Goal: Task Accomplishment & Management: Use online tool/utility

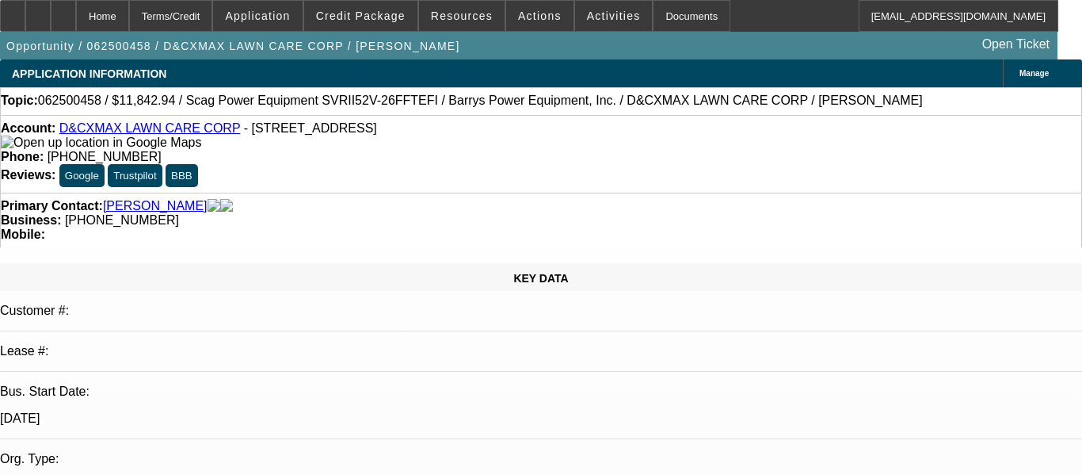
select select "0"
select select "6"
select select "0"
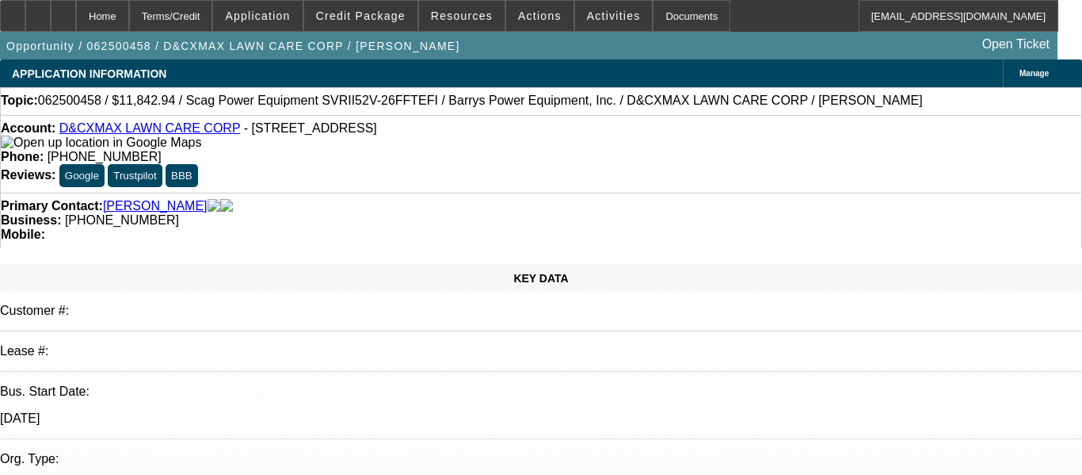
select select "2"
select select "0.1"
select select "4"
select select "0"
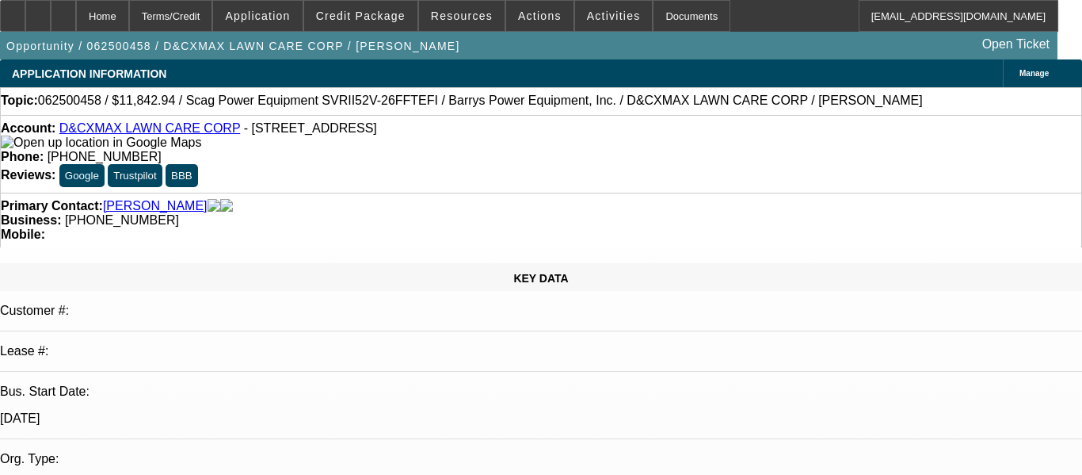
select select "2"
select select "0.1"
select select "4"
select select "0"
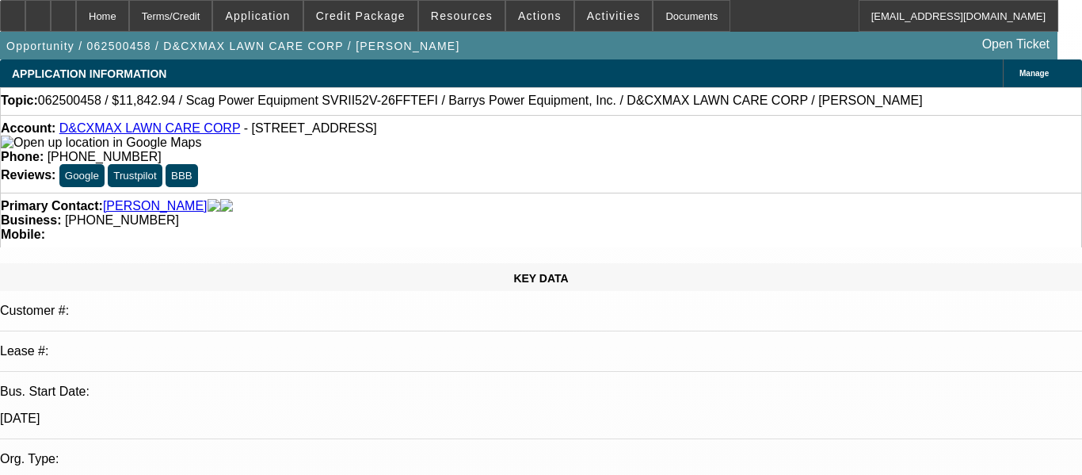
select select "0"
select select "3"
select select "0"
select select "6"
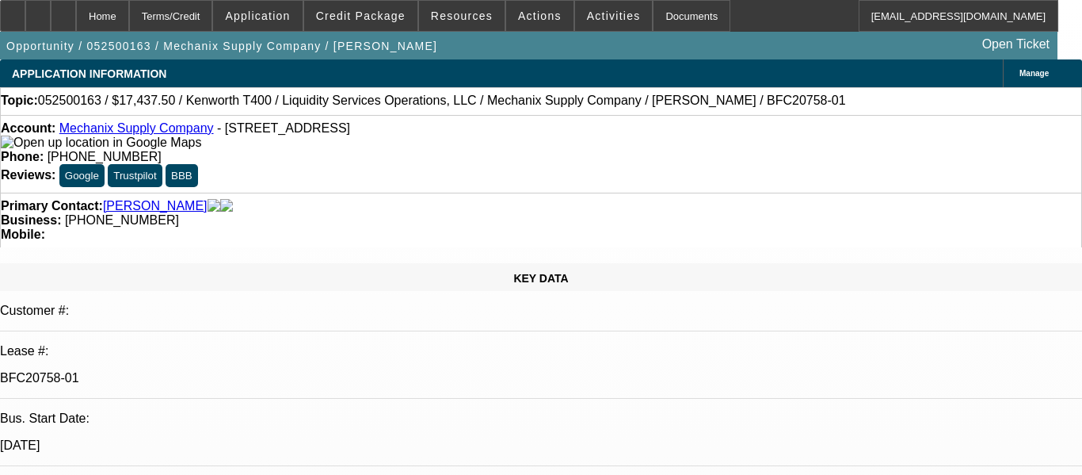
select select "0"
select select "6"
select select "0"
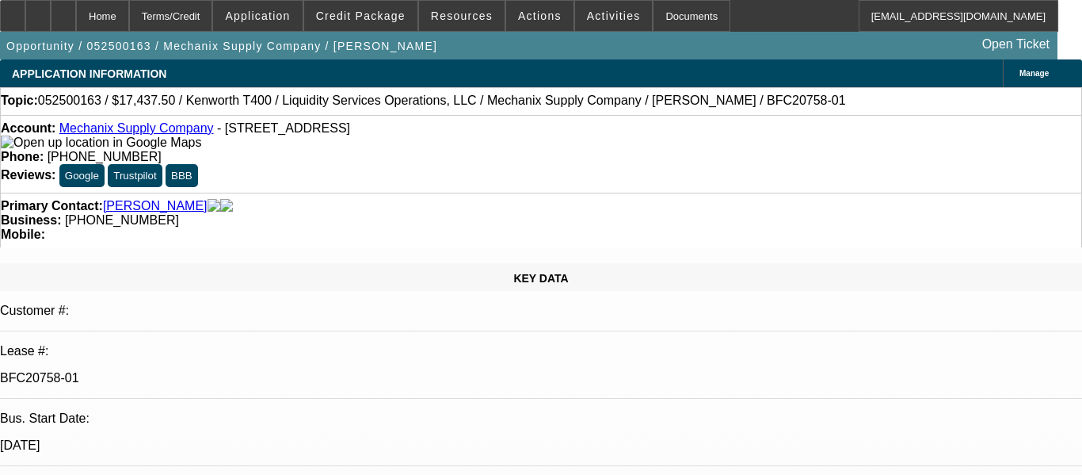
select select "0"
select select "6"
select select "0"
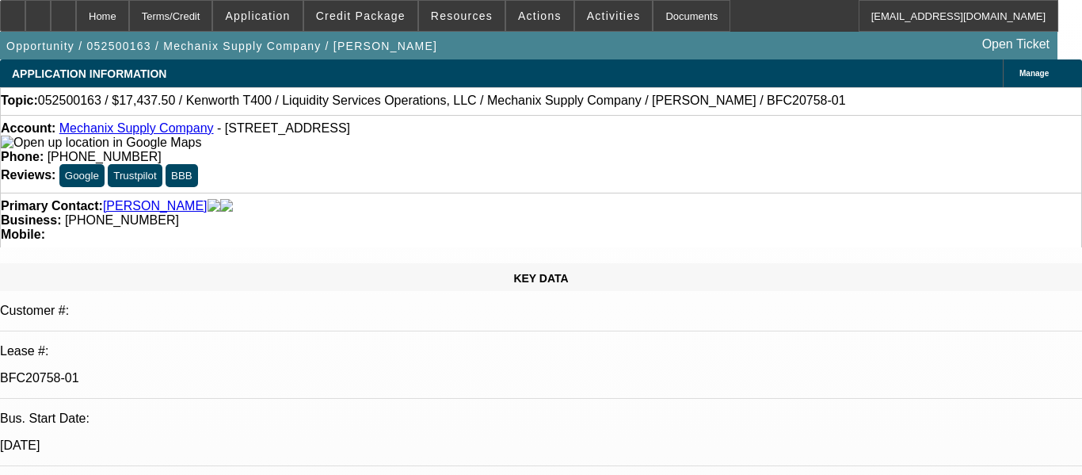
select select "0"
select select "6"
select select "0"
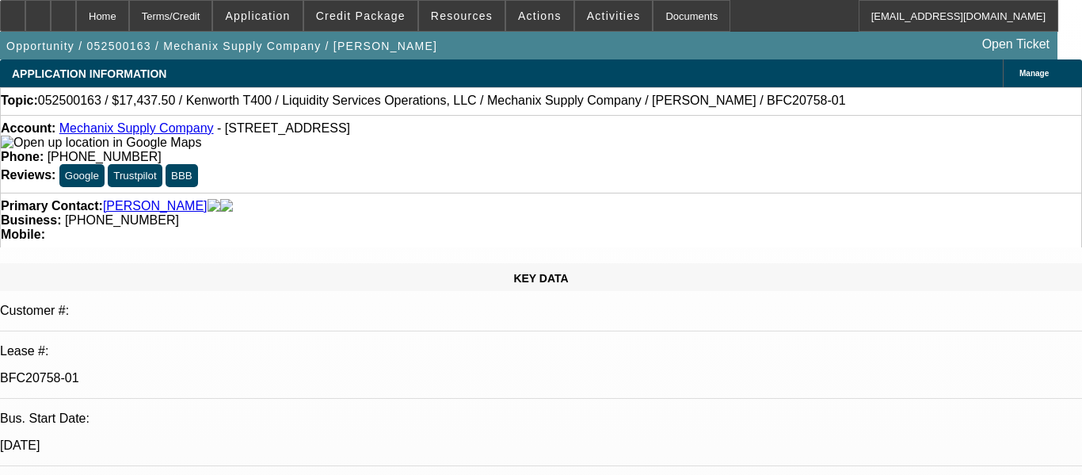
select select "6"
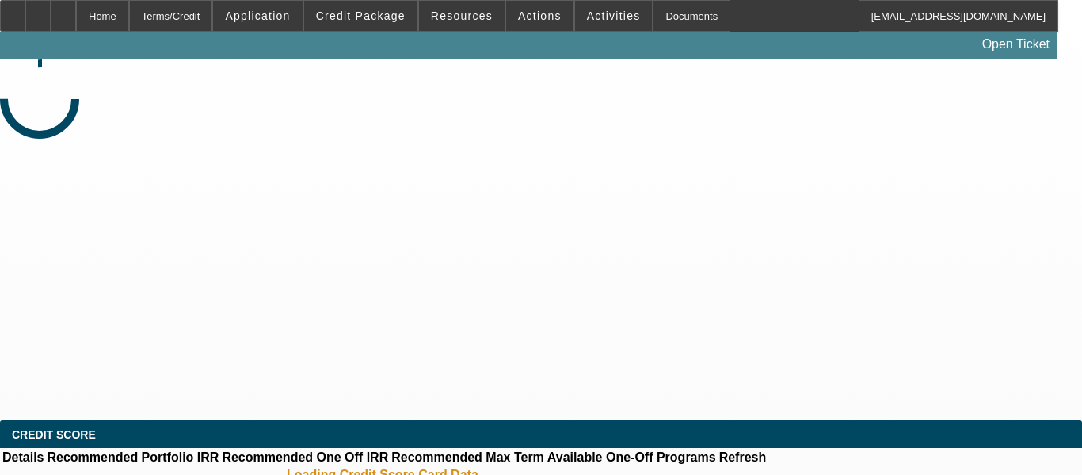
select select "0"
select select "2"
select select "0.1"
select select "4"
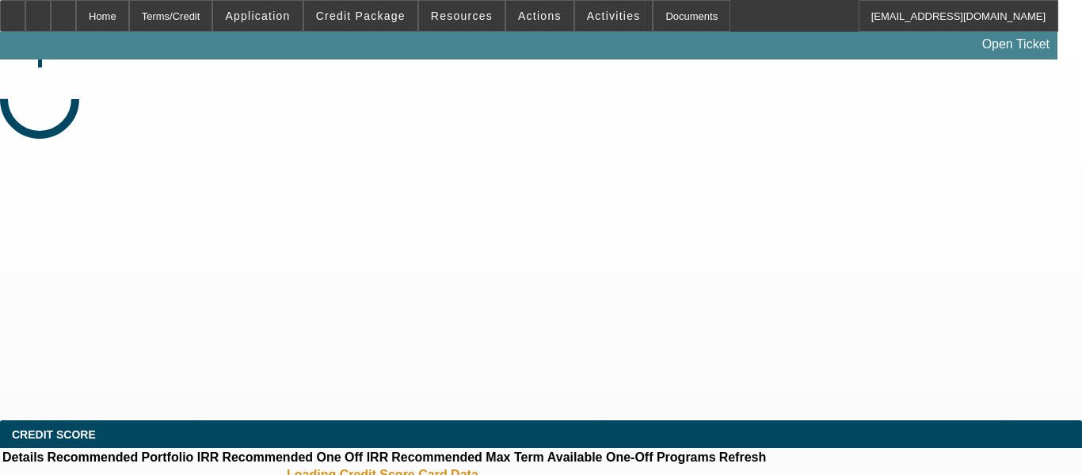
select select "0"
select select "2"
select select "0.1"
select select "4"
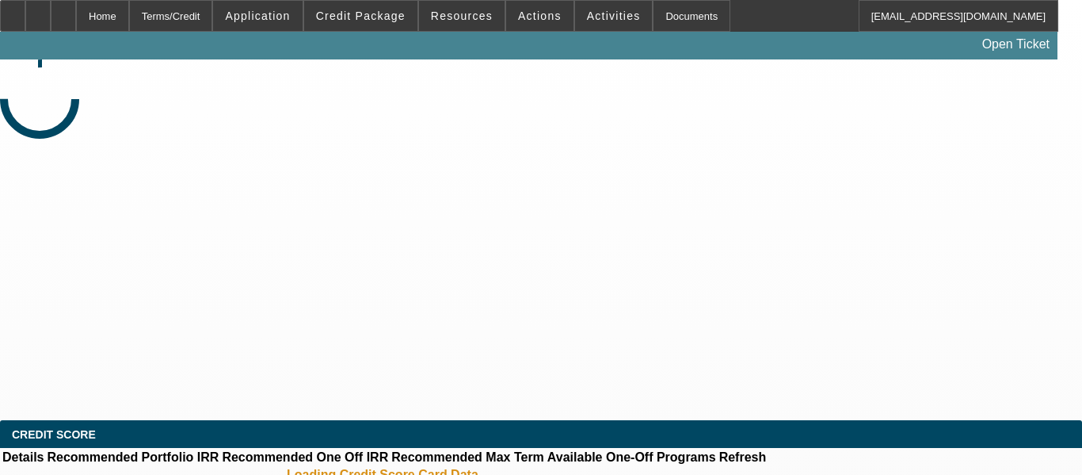
select select "0"
select select "2"
select select "0.1"
select select "4"
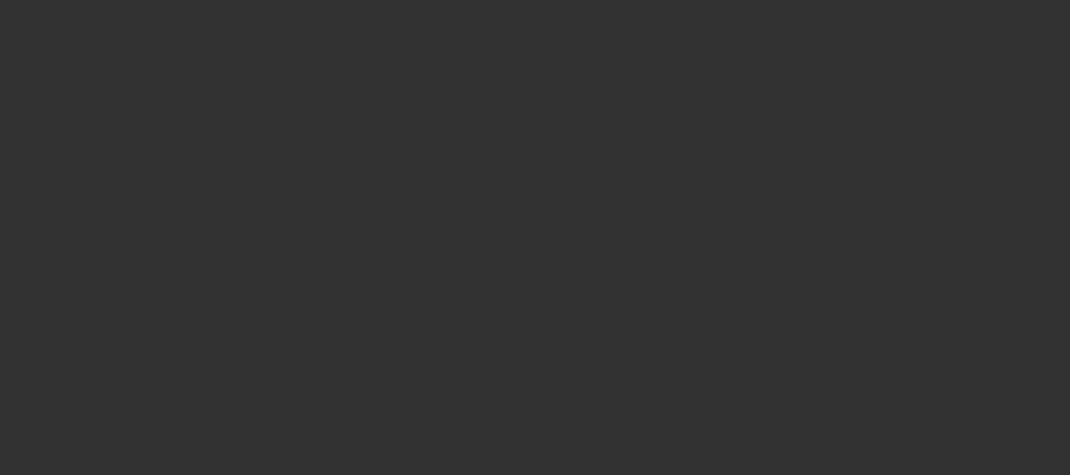
select select "0"
select select "2"
select select "0.1"
select select "4"
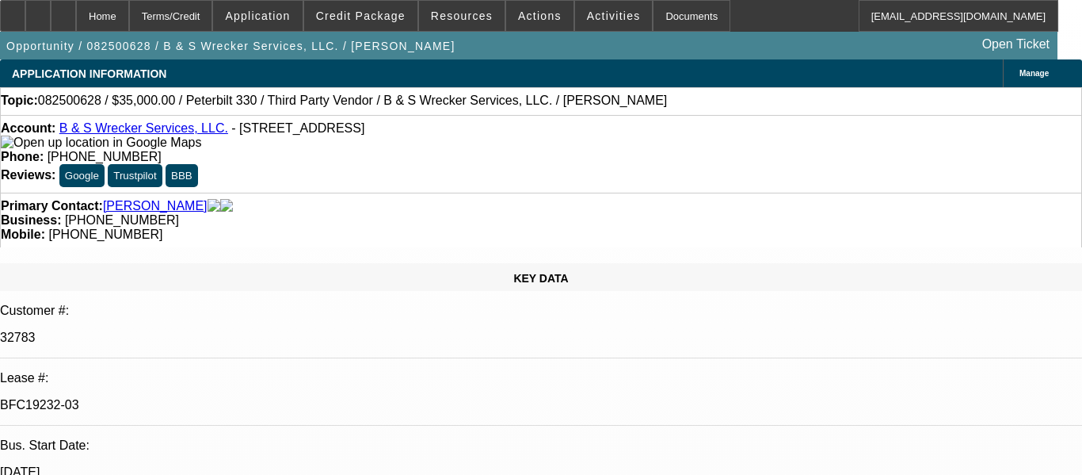
select select "0"
select select "6"
select select "0"
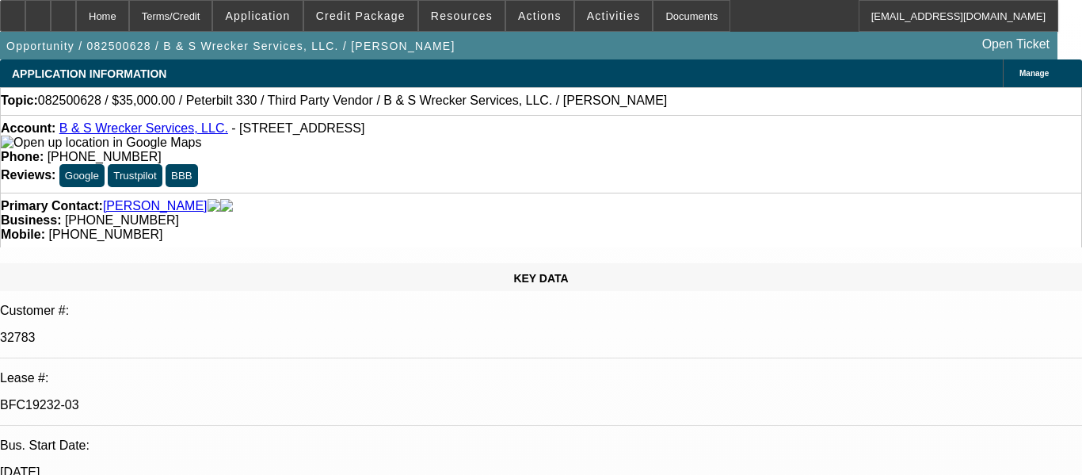
select select "0"
select select "6"
select select "0"
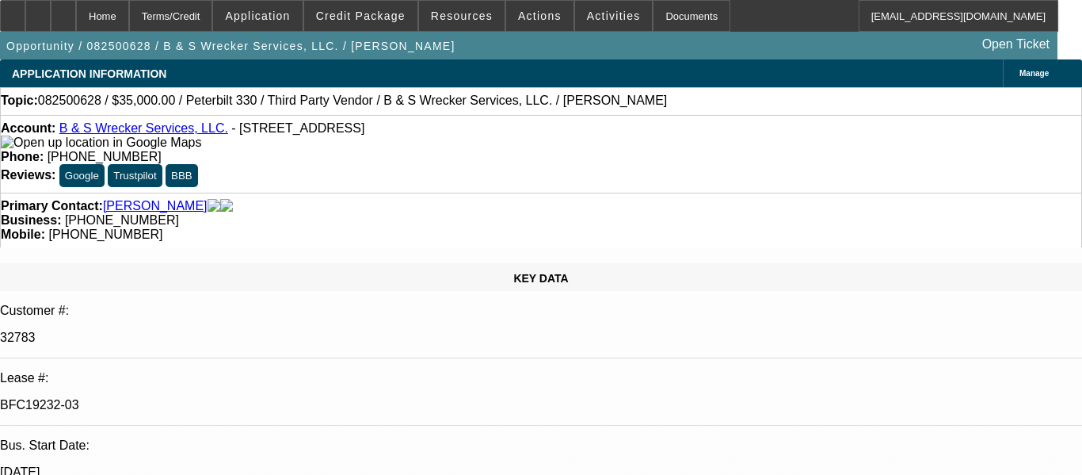
select select "0"
select select "6"
select select "0"
select select "0.1"
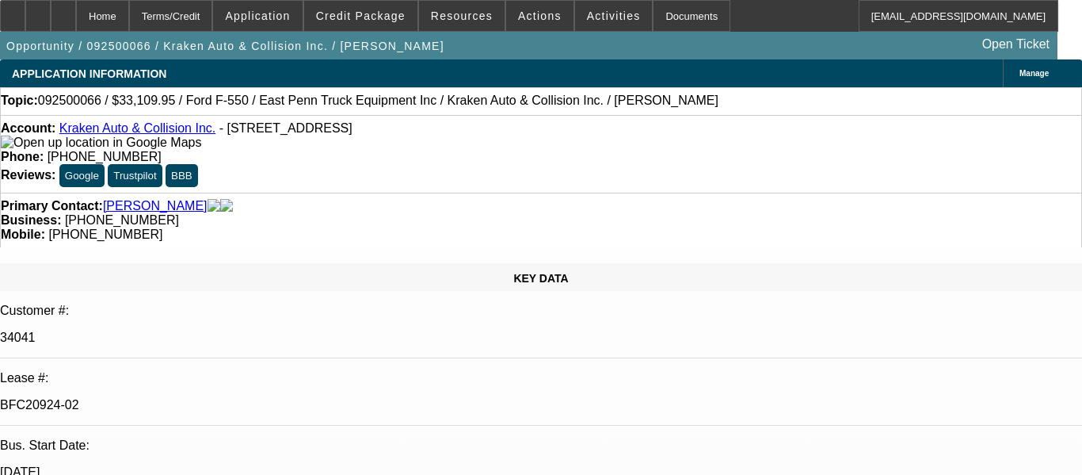
select select "4"
select select "0"
select select "0.1"
select select "4"
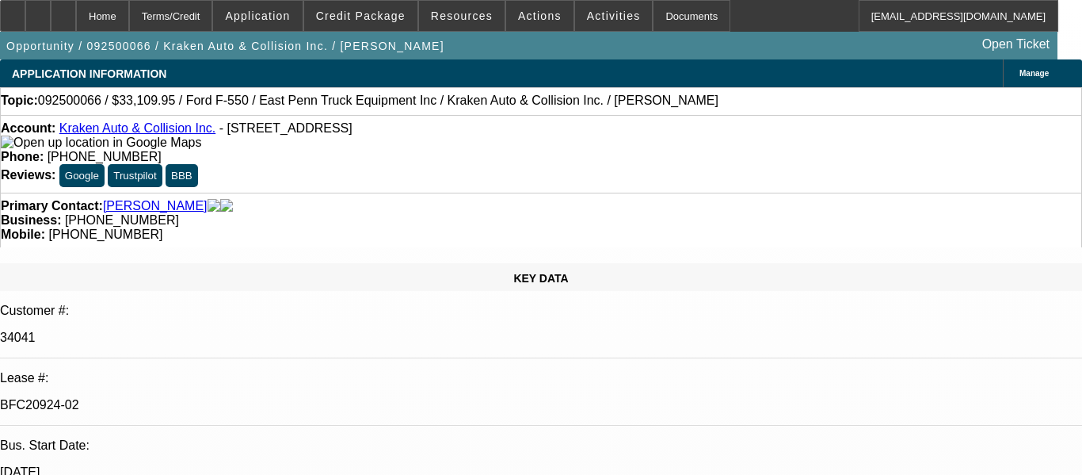
select select "0"
select select "0.1"
select select "4"
select select "0"
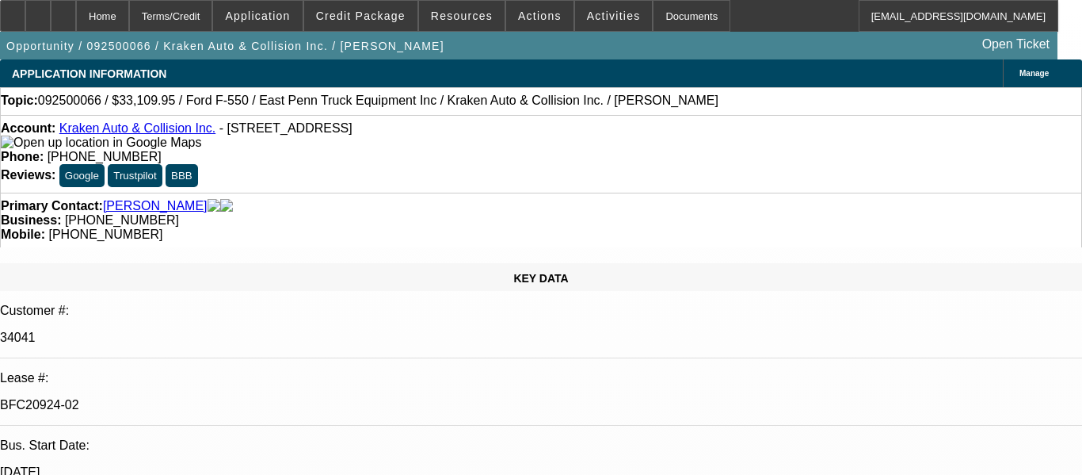
select select "0"
select select "0.1"
select select "4"
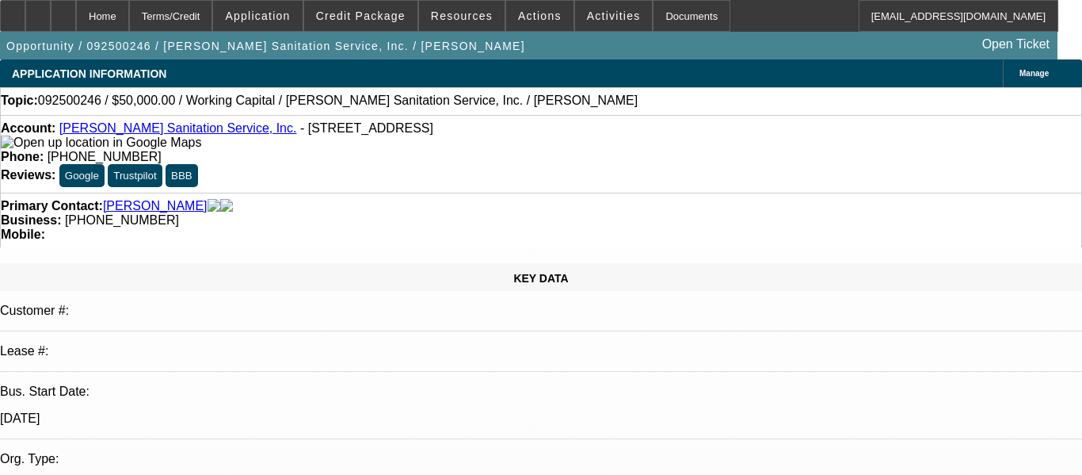
select select "0"
select select "2"
select select "0"
select select "6"
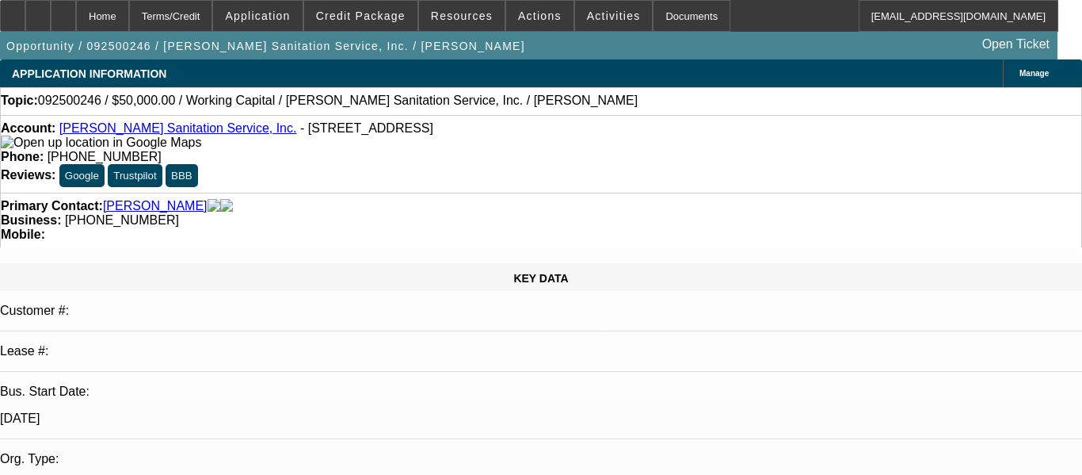
select select "0"
select select "2"
select select "0"
select select "6"
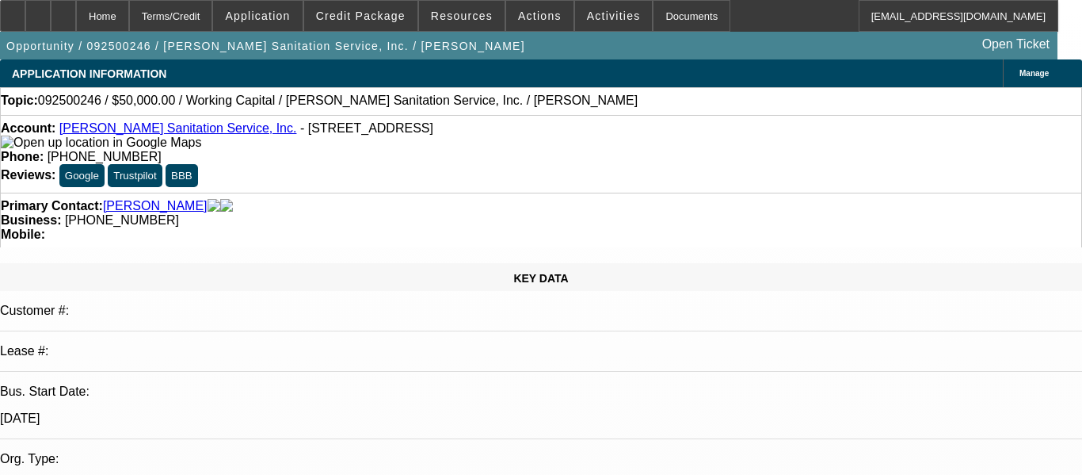
select select "0"
select select "2"
select select "0"
select select "6"
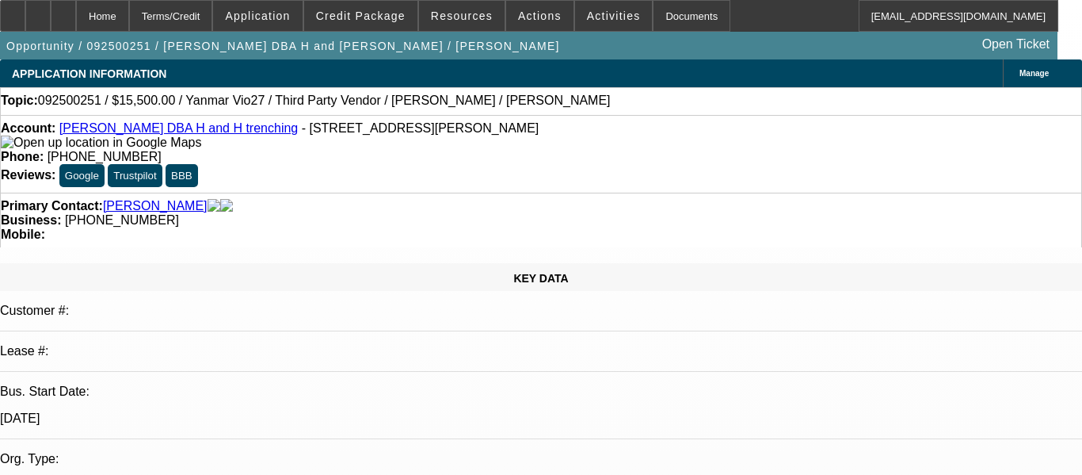
select select "0"
select select "0.1"
select select "4"
select select "0"
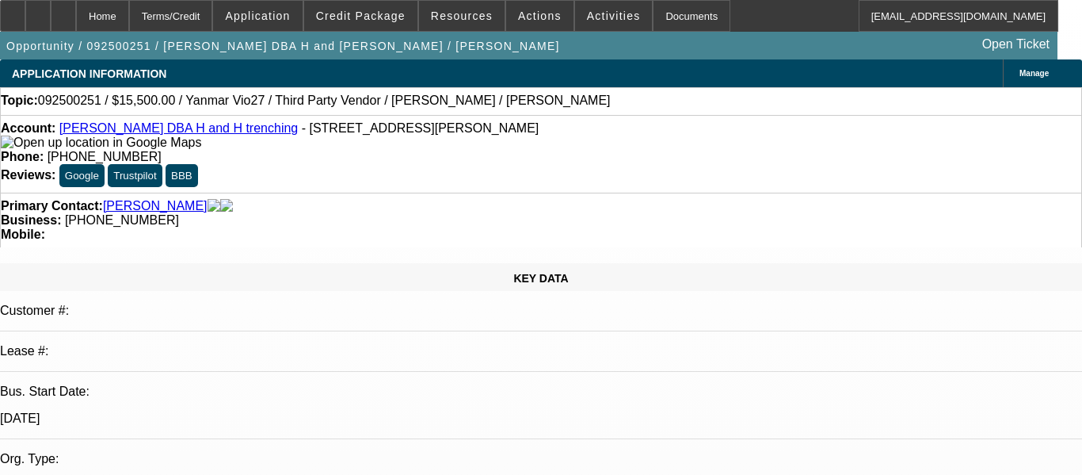
select select "2"
select select "0.1"
select select "4"
select select "0"
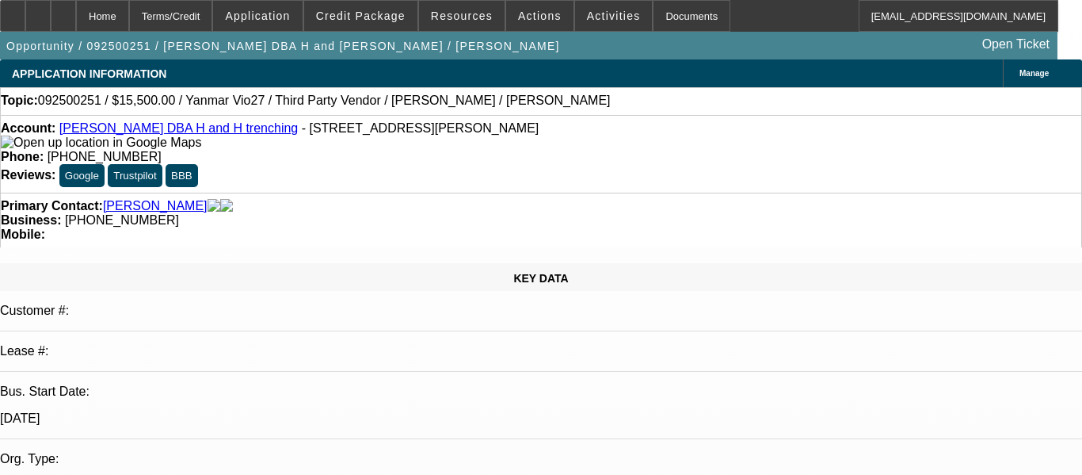
select select "2"
select select "0.1"
select select "4"
select select "0"
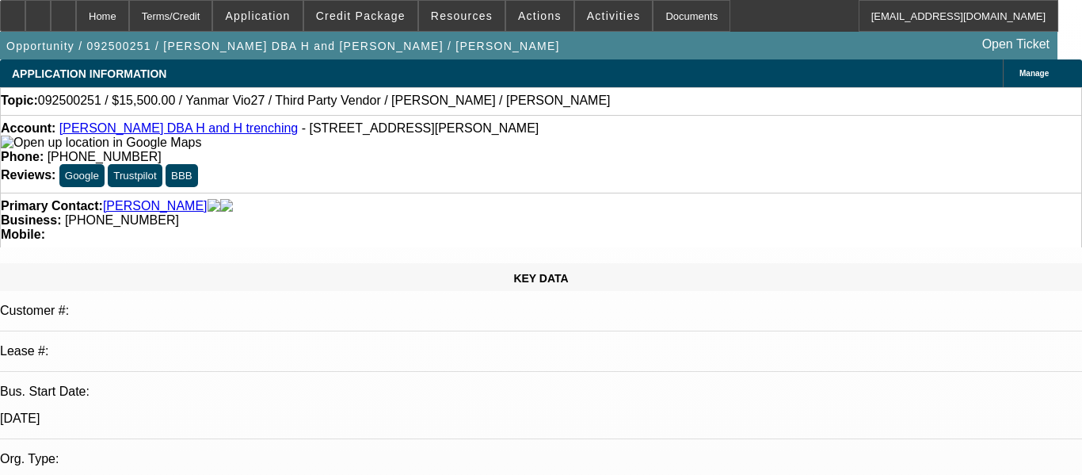
select select "0"
select select "0.1"
select select "4"
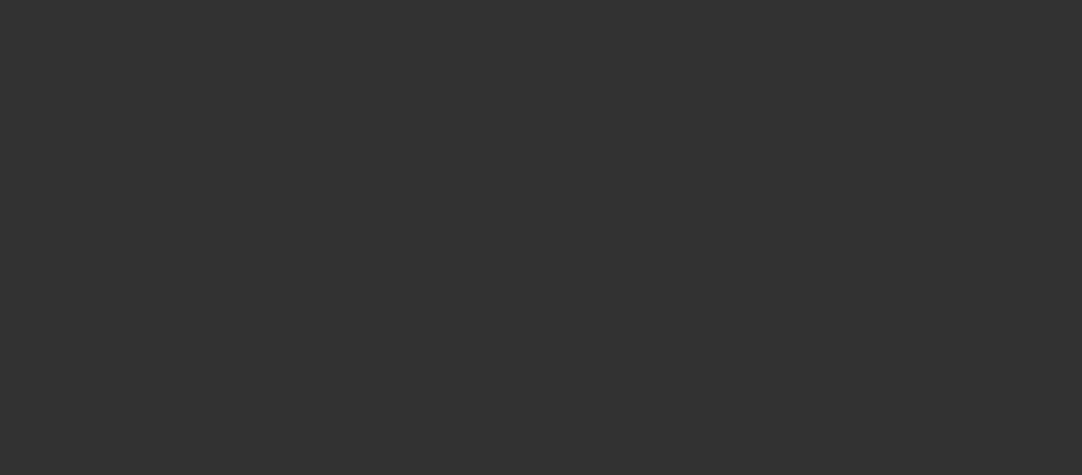
select select "0"
select select "2"
select select "0.1"
select select "1"
select select "2"
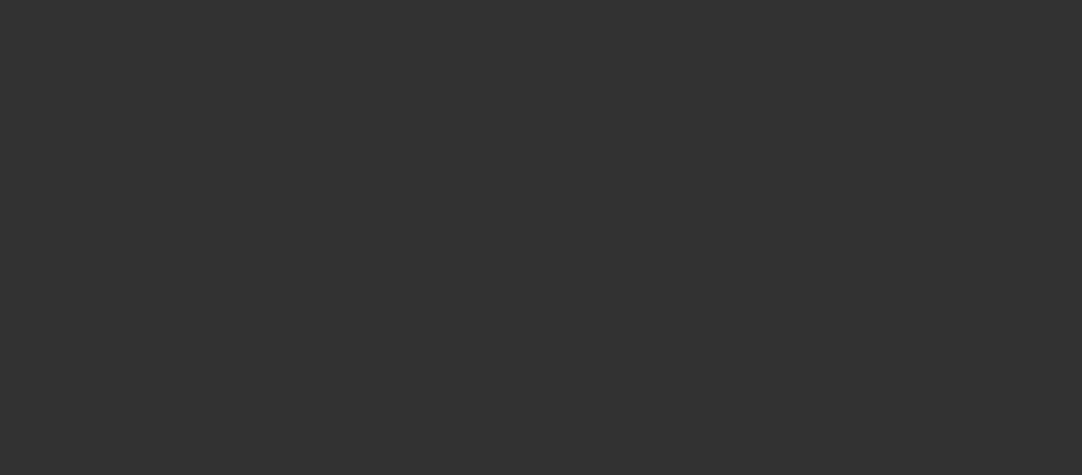
select select "4"
